Goal: Transaction & Acquisition: Download file/media

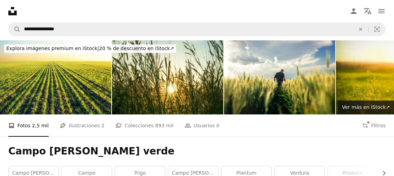
scroll to position [392, 0]
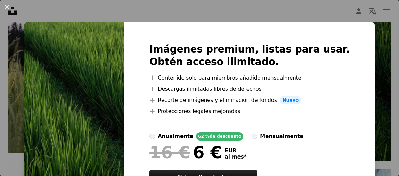
click at [45, 9] on div "An X shape Imágenes premium, listas para usar. Obtén acceso ilimitado. A plus s…" at bounding box center [199, 88] width 399 height 176
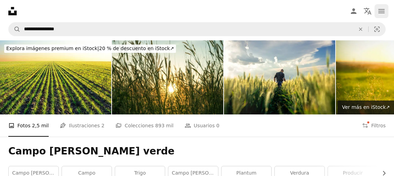
click at [380, 11] on icon "Menú" at bounding box center [381, 11] width 6 height 4
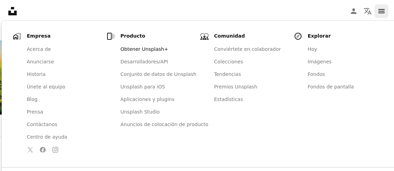
click at [380, 11] on icon "Menú" at bounding box center [381, 11] width 6 height 4
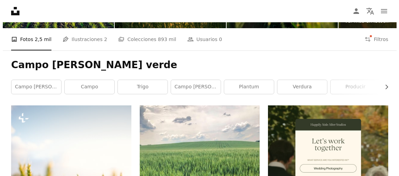
scroll to position [36, 0]
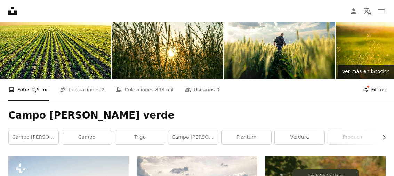
click at [375, 89] on button "Filters Filtros" at bounding box center [374, 90] width 24 height 22
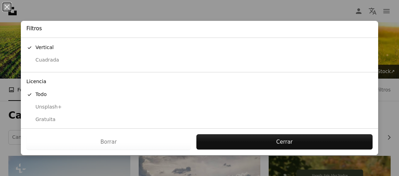
scroll to position [100, 0]
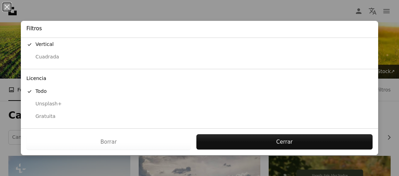
click at [50, 116] on div "Gratuita" at bounding box center [199, 116] width 346 height 7
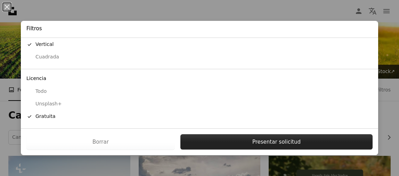
click at [262, 144] on button "Presentar solicitud" at bounding box center [276, 141] width 192 height 15
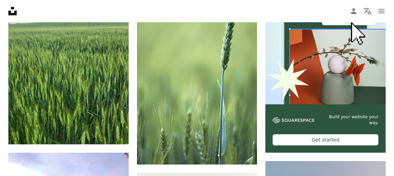
scroll to position [232, 0]
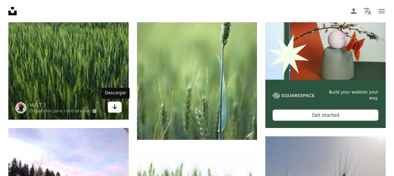
click at [115, 108] on icon "Arrow pointing down" at bounding box center [115, 107] width 6 height 8
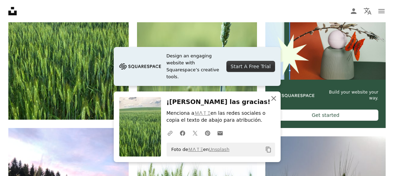
click at [274, 100] on icon "An X shape" at bounding box center [273, 98] width 8 height 8
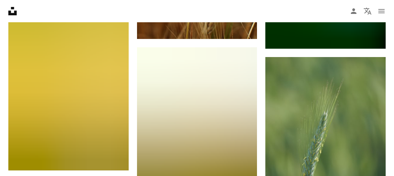
scroll to position [13330, 0]
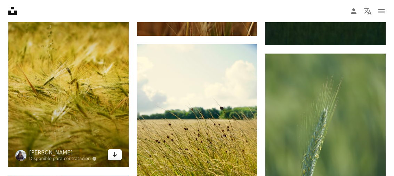
click at [116, 156] on icon "Arrow pointing down" at bounding box center [115, 154] width 6 height 8
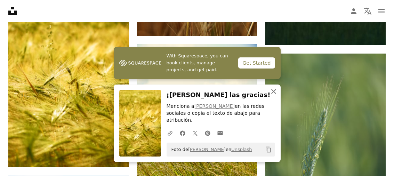
click at [274, 94] on icon "button" at bounding box center [273, 91] width 5 height 5
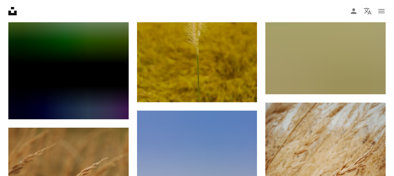
scroll to position [15434, 0]
